Goal: Information Seeking & Learning: Find specific fact

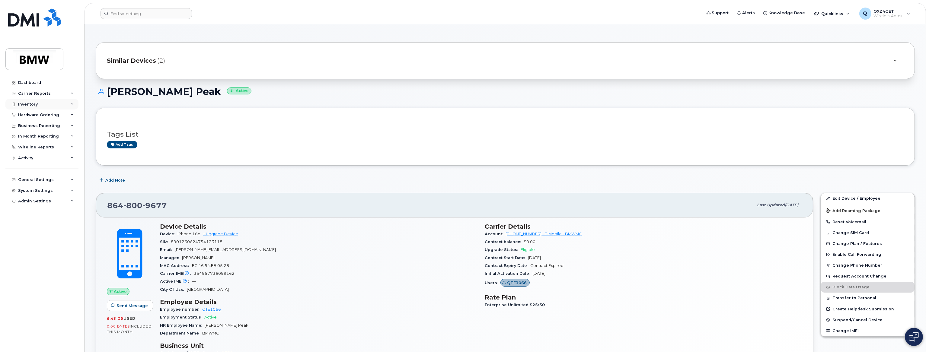
click at [29, 103] on div "Inventory" at bounding box center [28, 104] width 20 height 5
click at [30, 94] on div "Carrier Reports" at bounding box center [34, 93] width 33 height 5
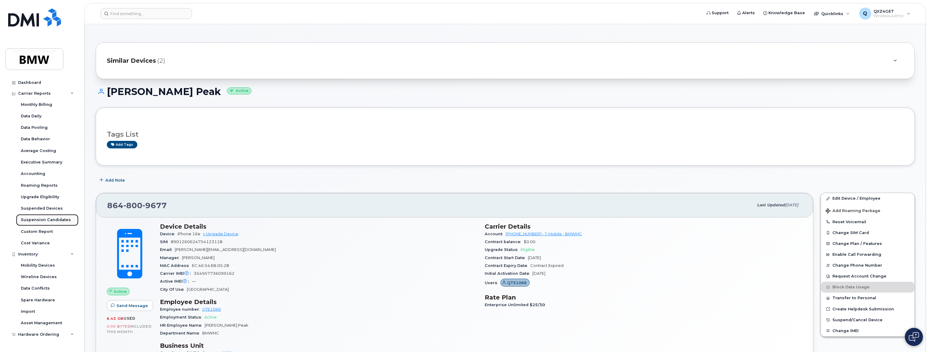
click at [41, 221] on div "Suspension Candidates" at bounding box center [46, 219] width 50 height 5
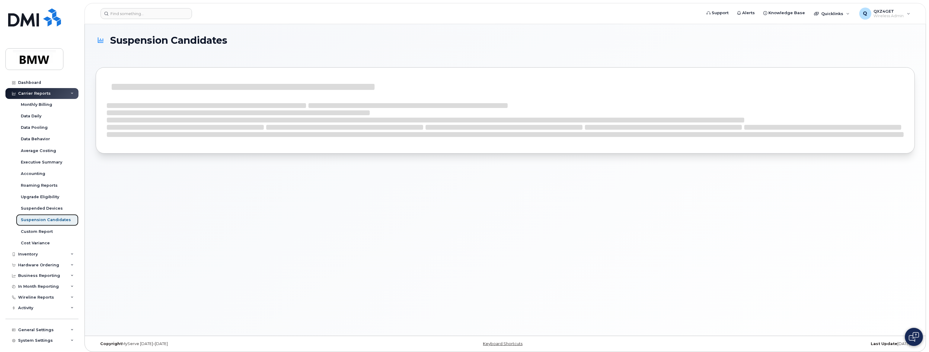
click at [41, 221] on div "Suspension Candidates" at bounding box center [46, 219] width 50 height 5
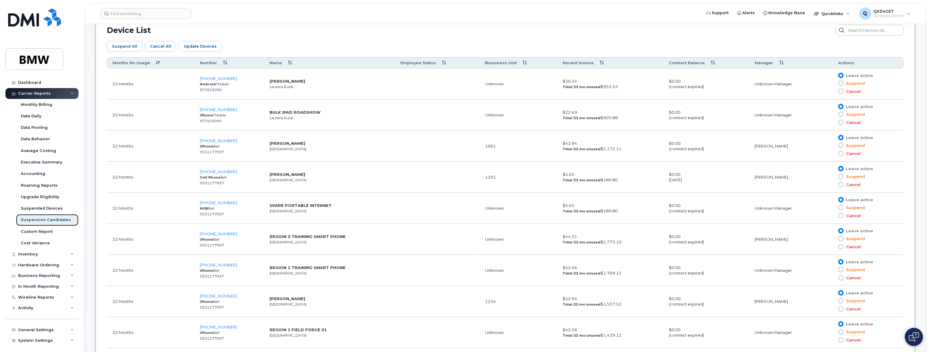
scroll to position [384, 0]
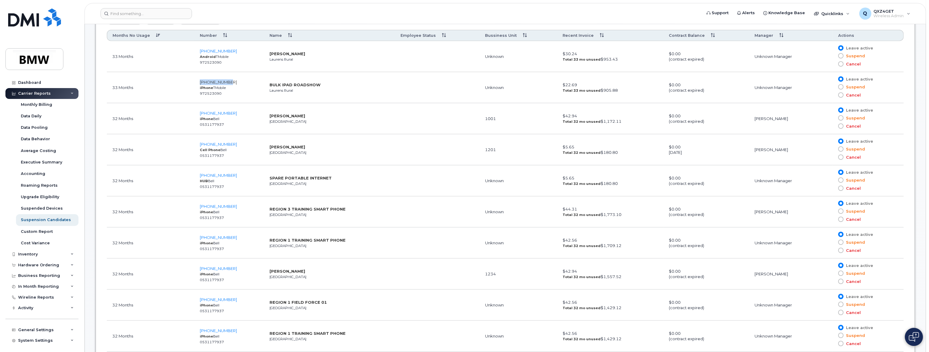
drag, startPoint x: 232, startPoint y: 80, endPoint x: 200, endPoint y: 80, distance: 31.7
click at [200, 80] on td "864-705-5967 iPhone TMobile 972523090" at bounding box center [229, 87] width 70 height 31
copy span "864-705-5967"
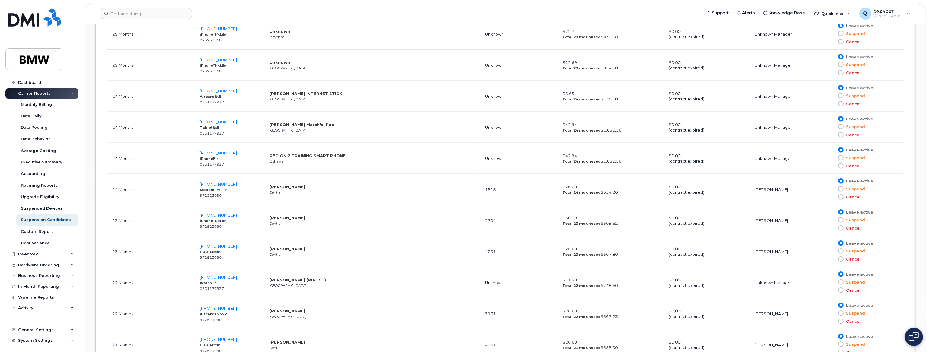
scroll to position [1290, 0]
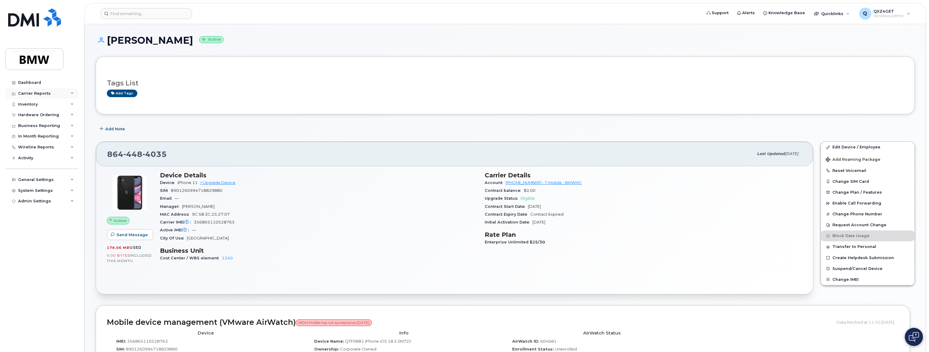
click at [52, 96] on div "Carrier Reports" at bounding box center [41, 93] width 73 height 11
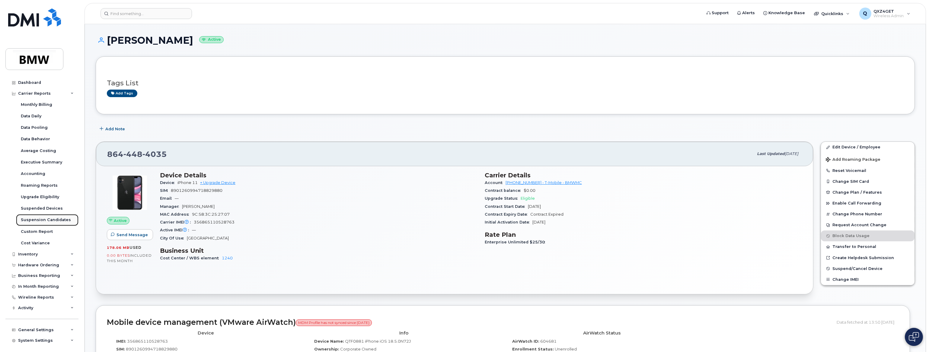
click at [34, 219] on div "Suspension Candidates" at bounding box center [46, 219] width 50 height 5
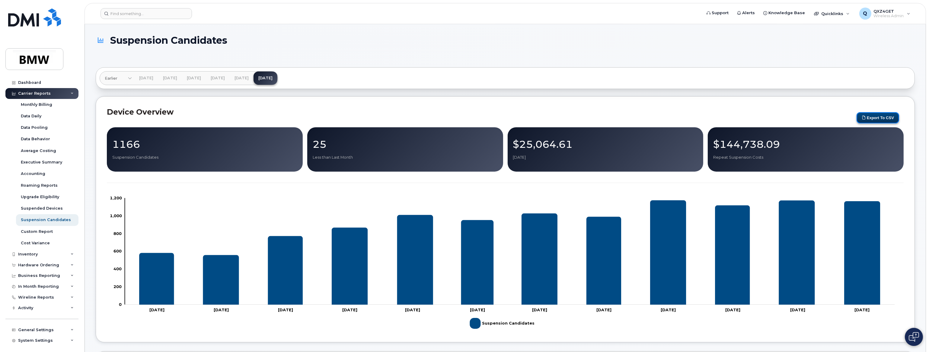
click at [873, 116] on button "Export to CSV" at bounding box center [878, 117] width 43 height 11
click at [135, 14] on input at bounding box center [146, 13] width 91 height 11
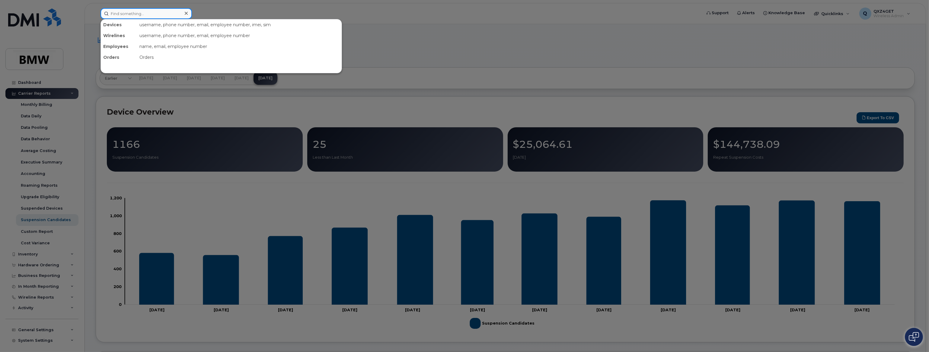
paste input "8647901723"
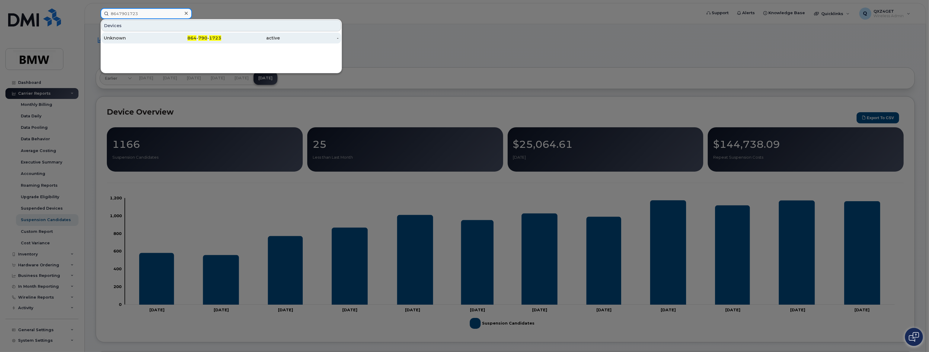
type input "8647901723"
click at [119, 40] on div "Unknown" at bounding box center [133, 38] width 59 height 6
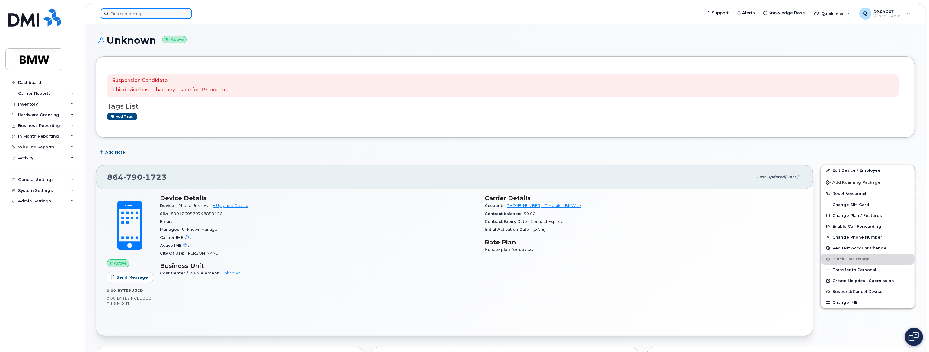
click at [145, 11] on input at bounding box center [146, 13] width 91 height 11
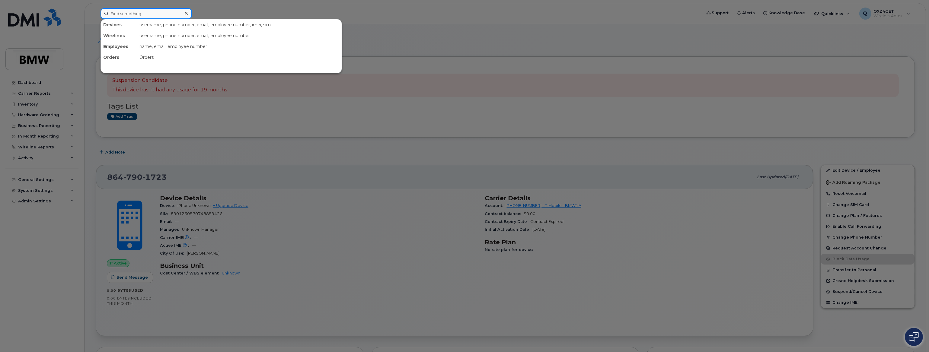
paste input "8647834778"
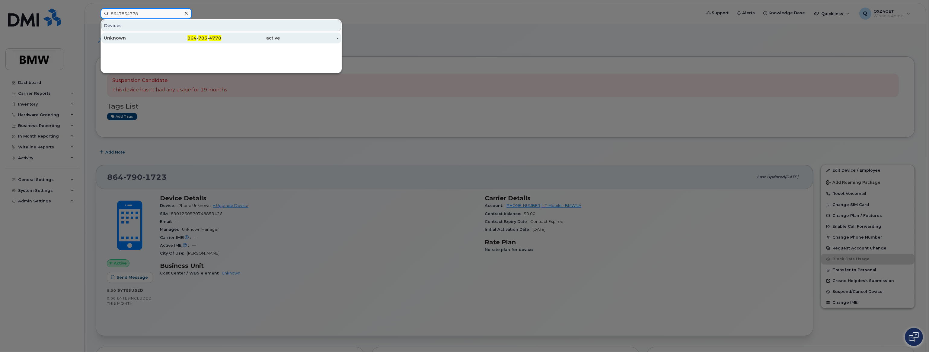
type input "8647834778"
click at [118, 37] on div "Unknown" at bounding box center [133, 38] width 59 height 6
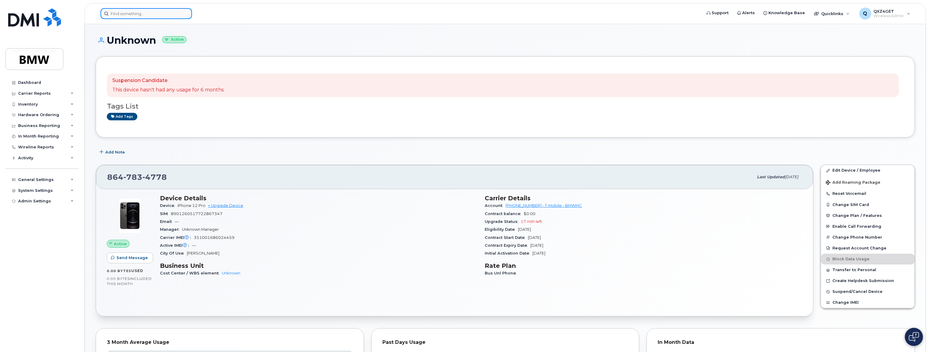
click at [142, 14] on input at bounding box center [146, 13] width 91 height 11
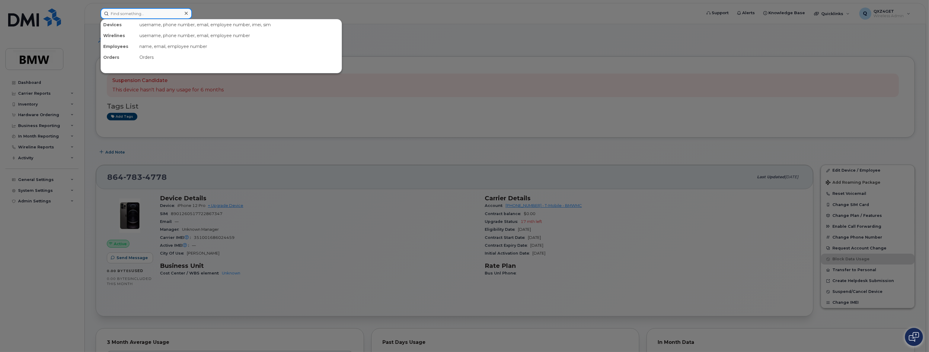
paste input "2012756791"
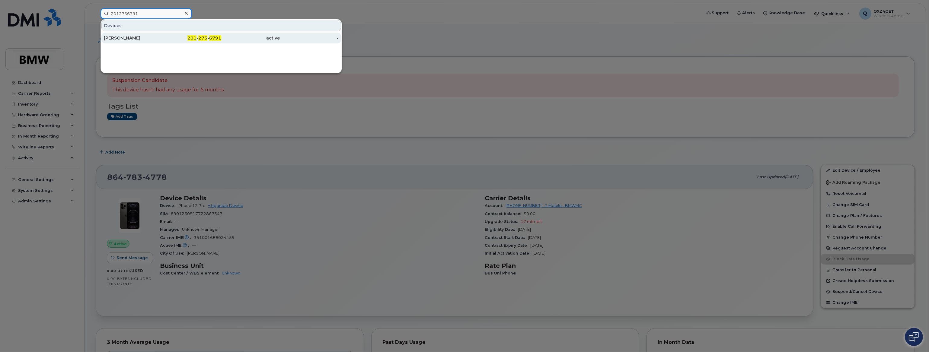
type input "2012756791"
click at [124, 38] on div "Jennifer-Toni Piserchia" at bounding box center [133, 38] width 59 height 6
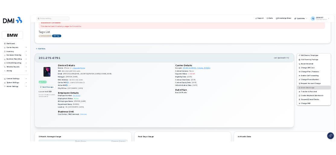
scroll to position [55, 0]
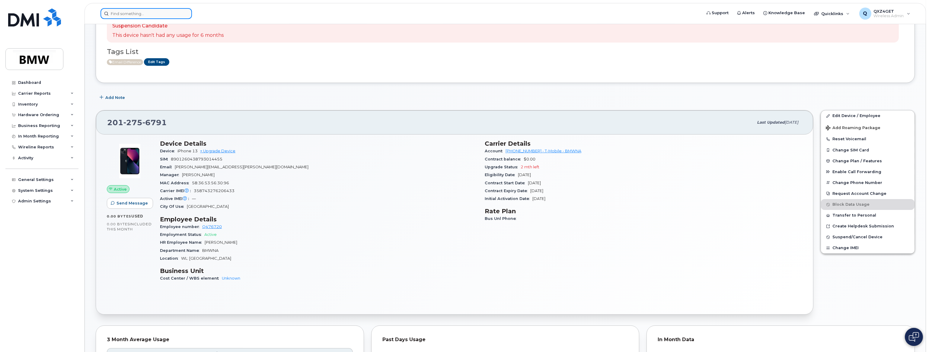
click at [126, 13] on input at bounding box center [146, 13] width 91 height 11
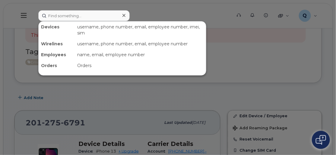
click at [121, 18] on div at bounding box center [124, 15] width 9 height 9
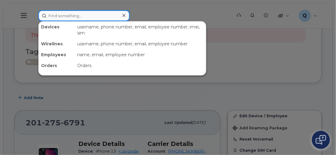
click at [110, 16] on input at bounding box center [83, 15] width 91 height 11
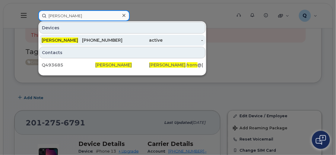
type input "[PERSON_NAME]"
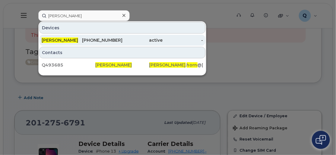
click at [96, 40] on div "[PHONE_NUMBER]" at bounding box center [102, 40] width 40 height 6
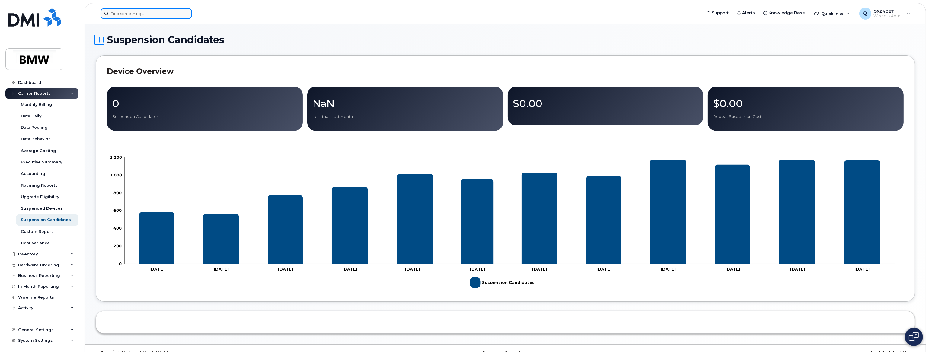
click at [131, 12] on input at bounding box center [146, 13] width 91 height 11
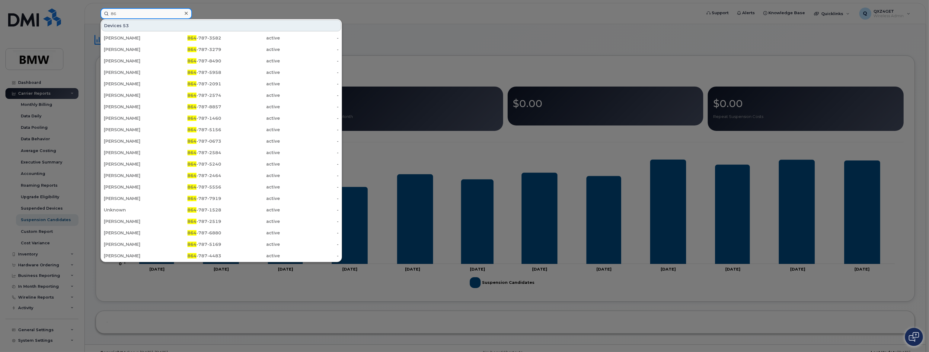
type input "8"
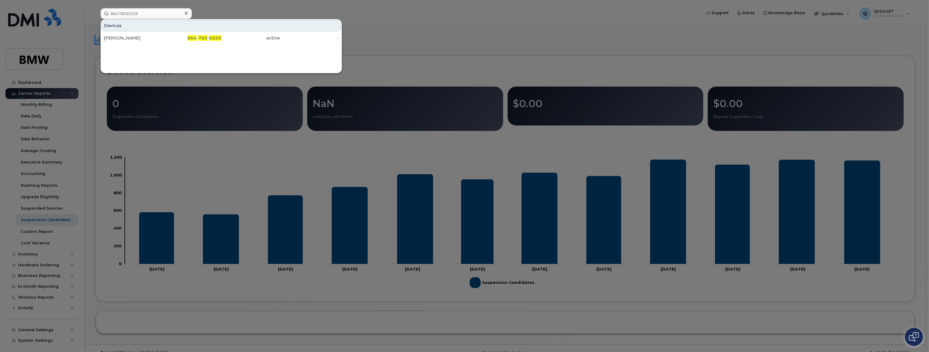
click at [474, 37] on div at bounding box center [464, 176] width 929 height 352
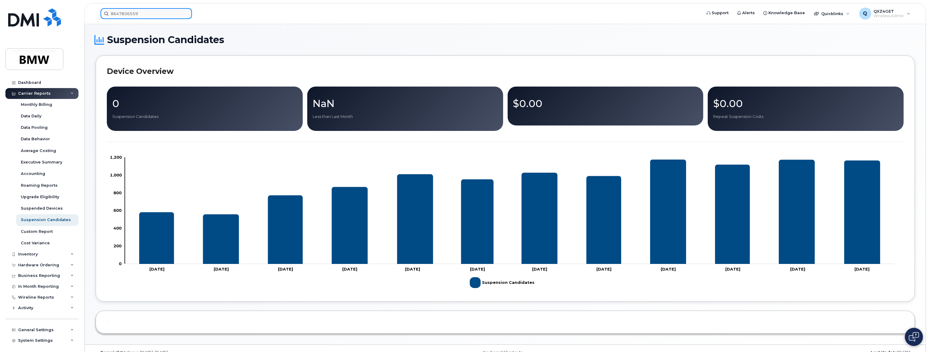
click at [142, 9] on input "8647836559" at bounding box center [146, 13] width 91 height 11
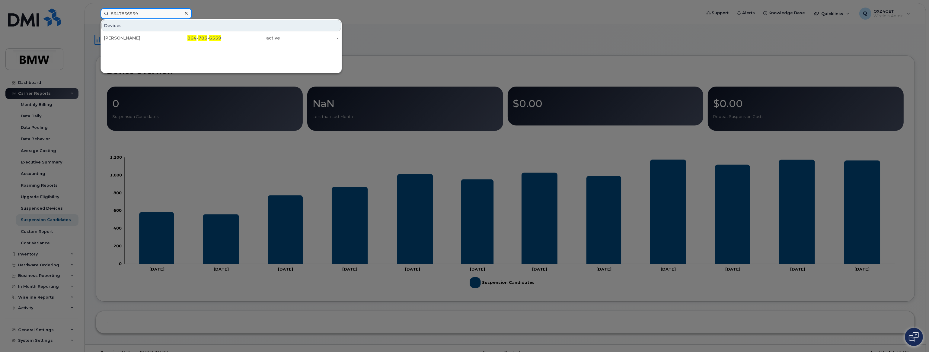
drag, startPoint x: 142, startPoint y: 11, endPoint x: 93, endPoint y: 9, distance: 49.6
click at [96, 9] on div "8647836559 Devices Kevin Vercrouse 864 - 783 - 6559 active -" at bounding box center [399, 13] width 607 height 11
paste input "991792"
type input "8649917929"
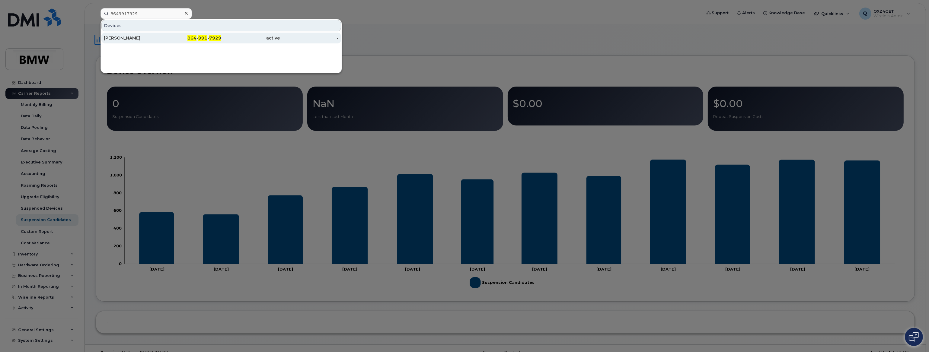
click at [120, 37] on div "[PERSON_NAME]" at bounding box center [133, 38] width 59 height 6
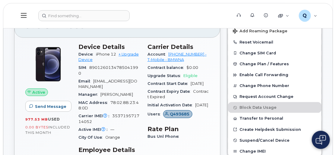
scroll to position [137, 0]
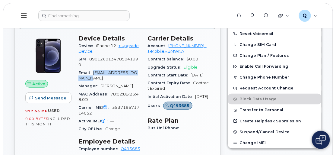
drag, startPoint x: 94, startPoint y: 71, endPoint x: 103, endPoint y: 76, distance: 10.8
click at [103, 76] on div "Email [EMAIL_ADDRESS][DOMAIN_NAME]" at bounding box center [109, 76] width 62 height 14
copy span "[EMAIL_ADDRESS][DOMAIN_NAME]"
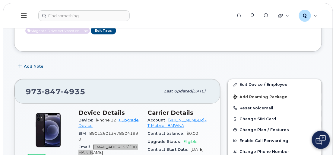
scroll to position [55, 0]
